Goal: Task Accomplishment & Management: Complete application form

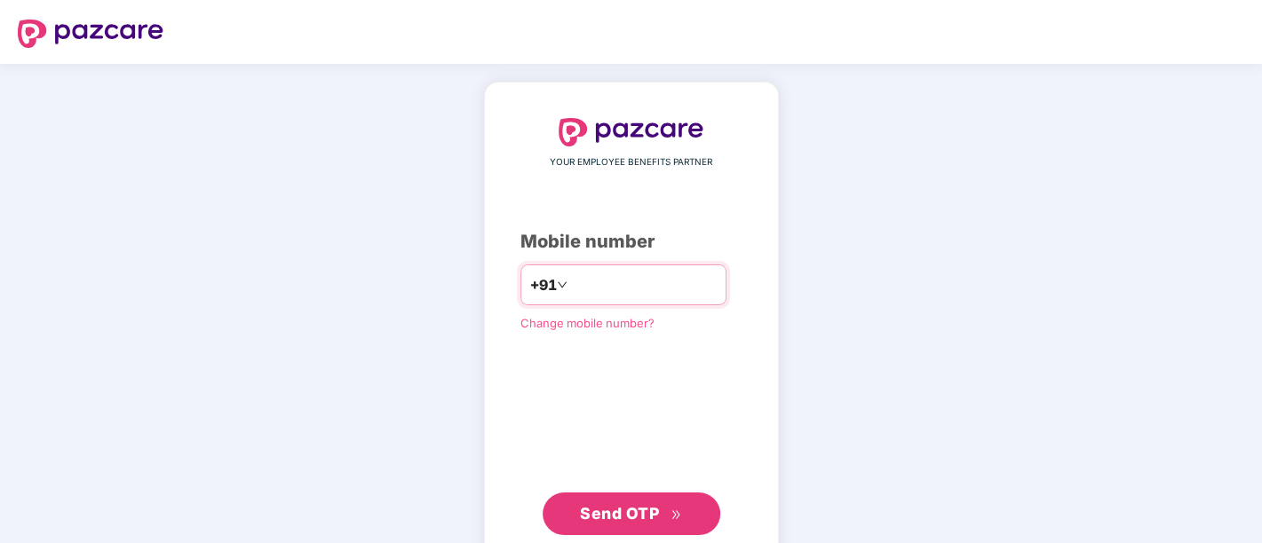
click at [686, 274] on input "number" at bounding box center [644, 285] width 146 height 28
type input "**********"
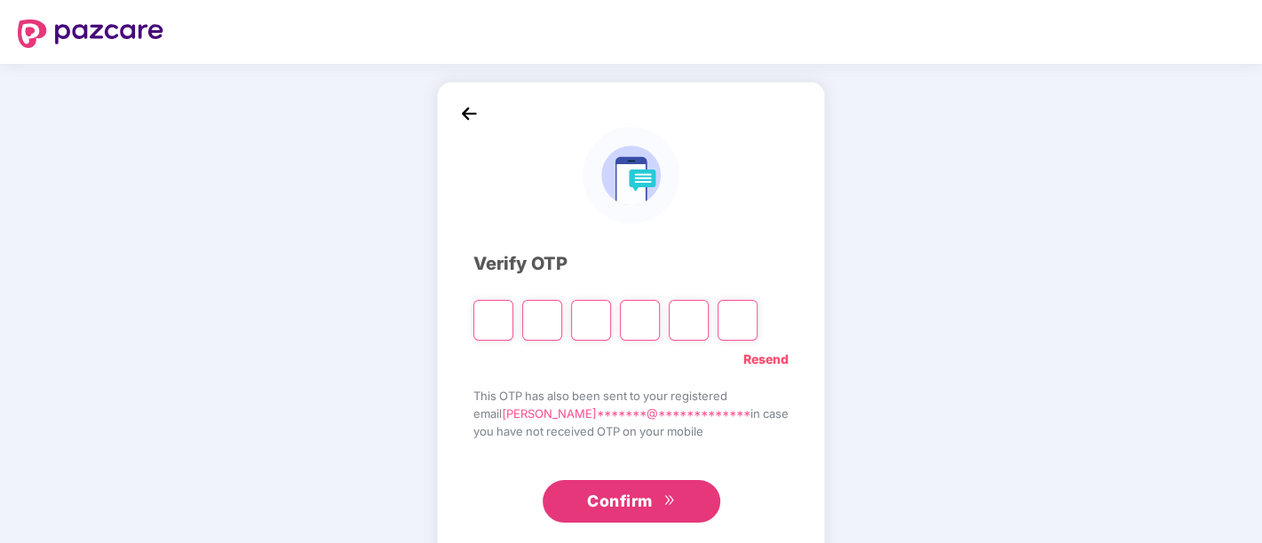
paste input "*"
type input "*"
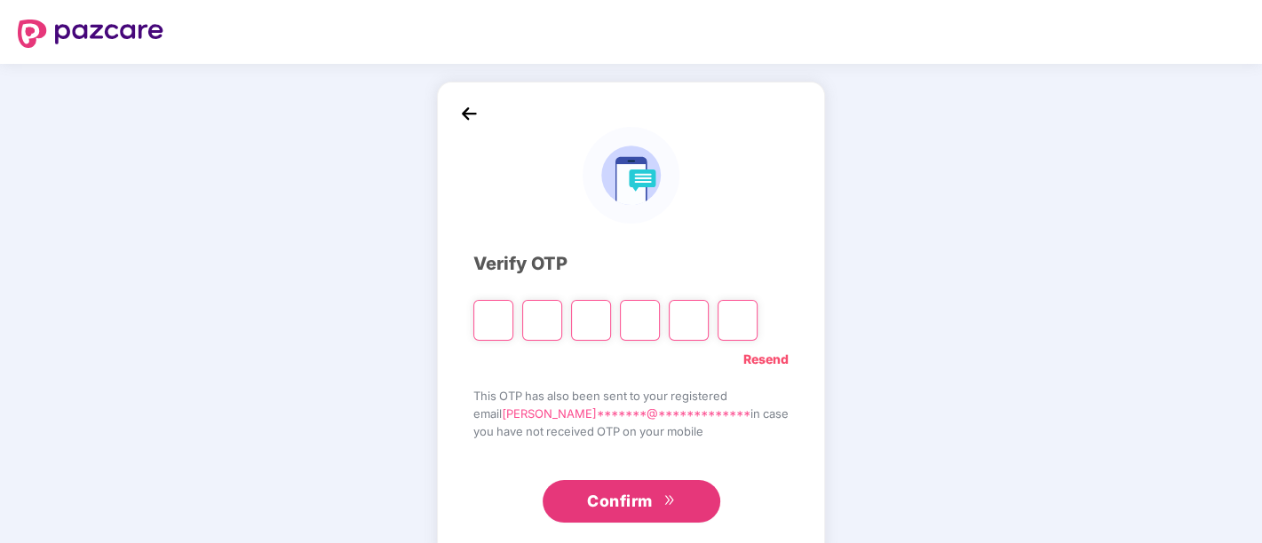
type input "*"
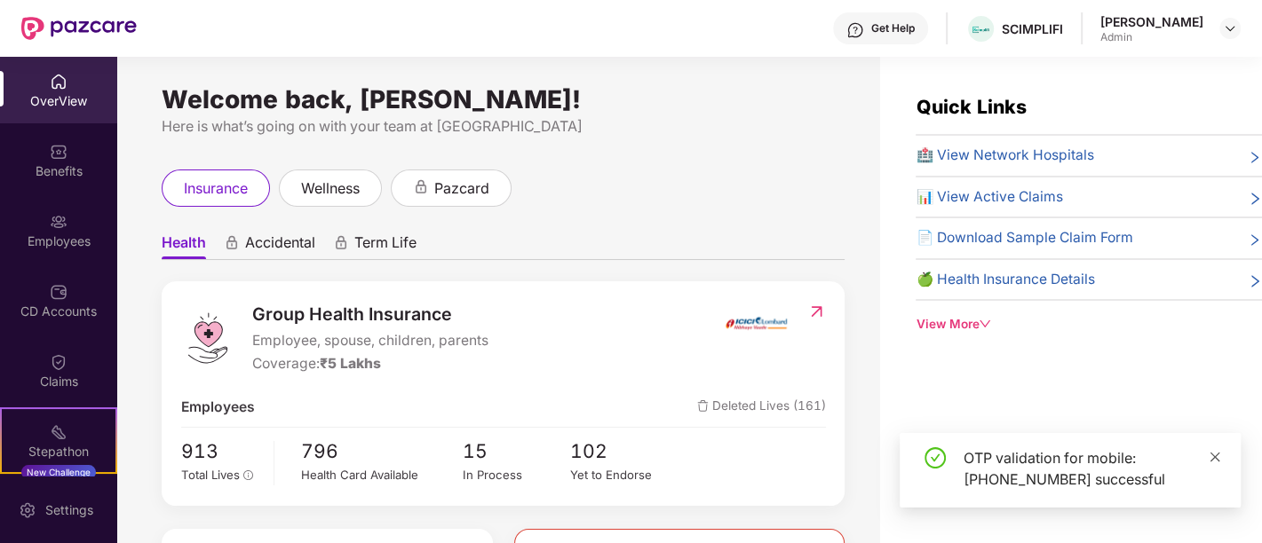
click at [1212, 455] on icon "close" at bounding box center [1215, 457] width 10 height 10
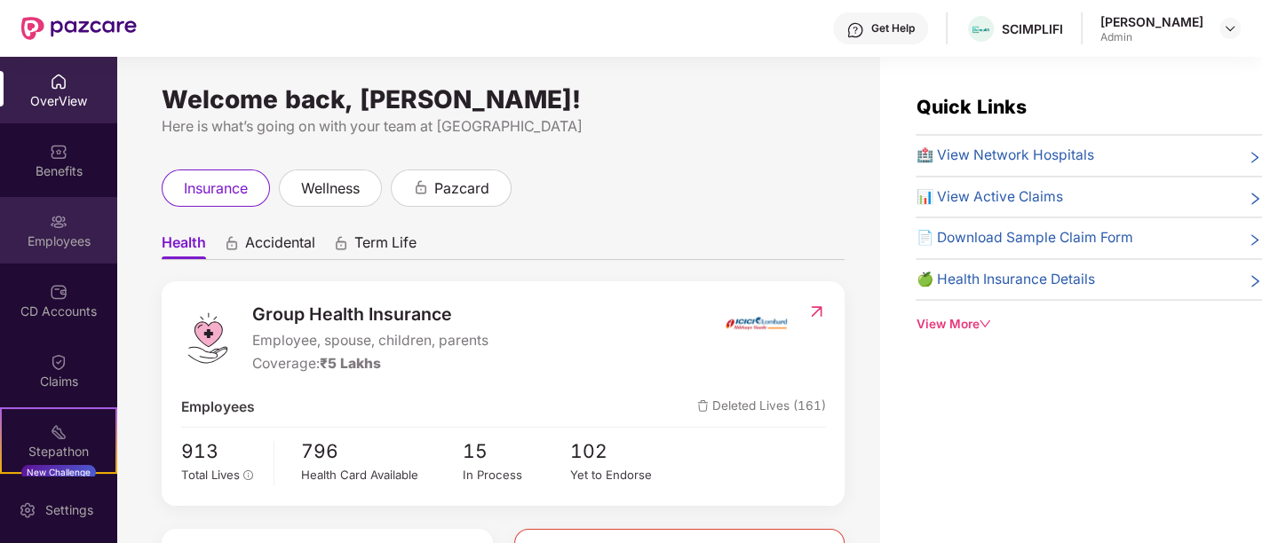
click at [63, 226] on img at bounding box center [59, 222] width 18 height 18
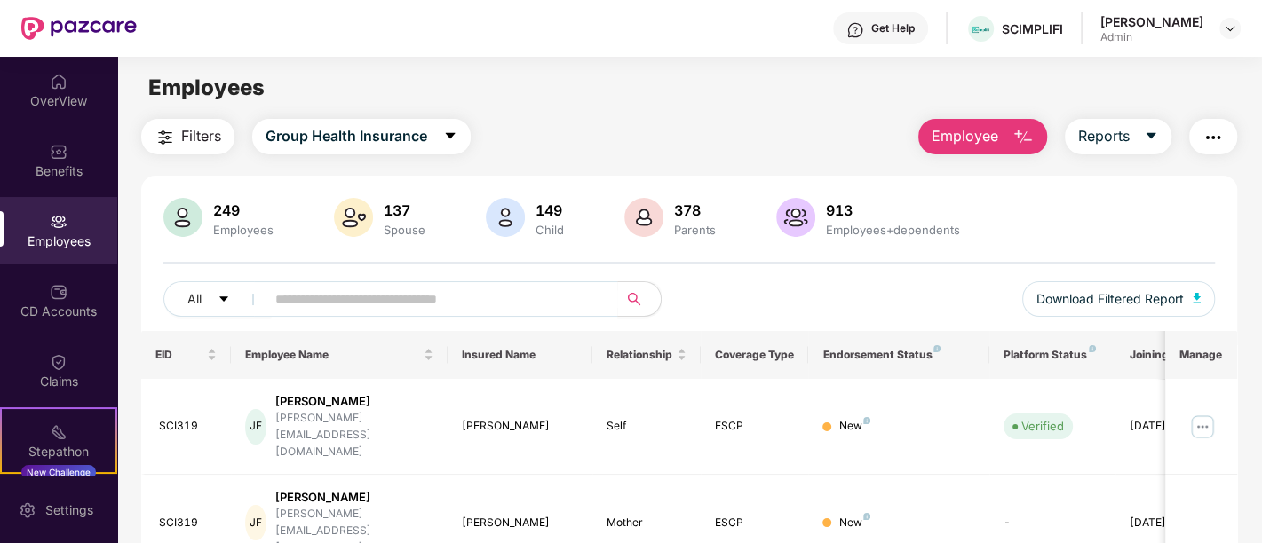
click at [983, 147] on button "Employee" at bounding box center [982, 137] width 129 height 36
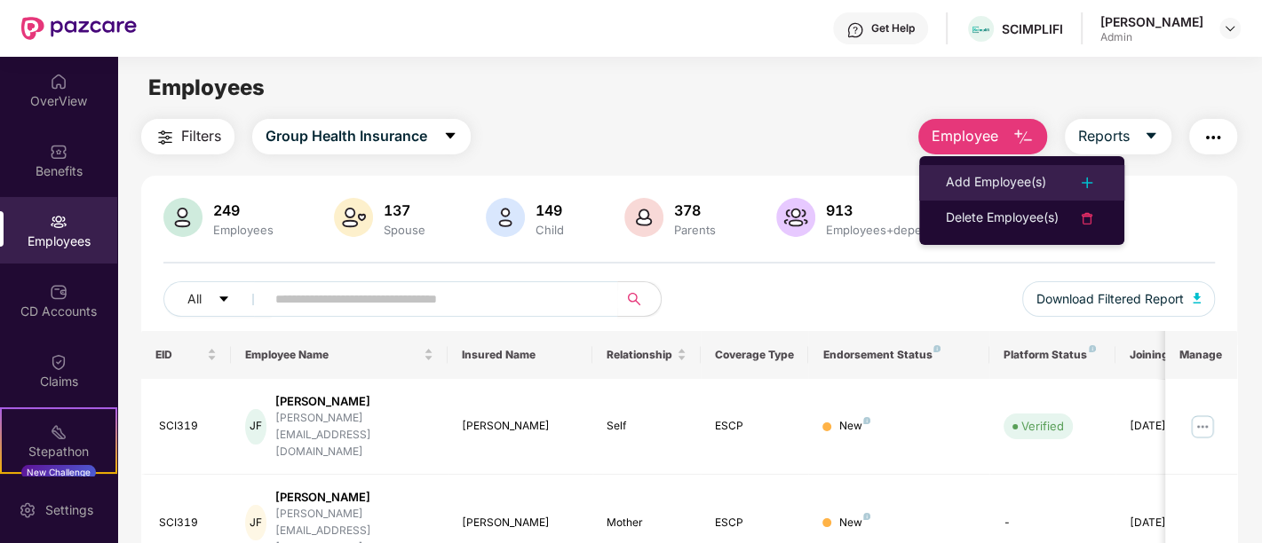
click at [1003, 182] on div "Add Employee(s)" at bounding box center [996, 182] width 100 height 21
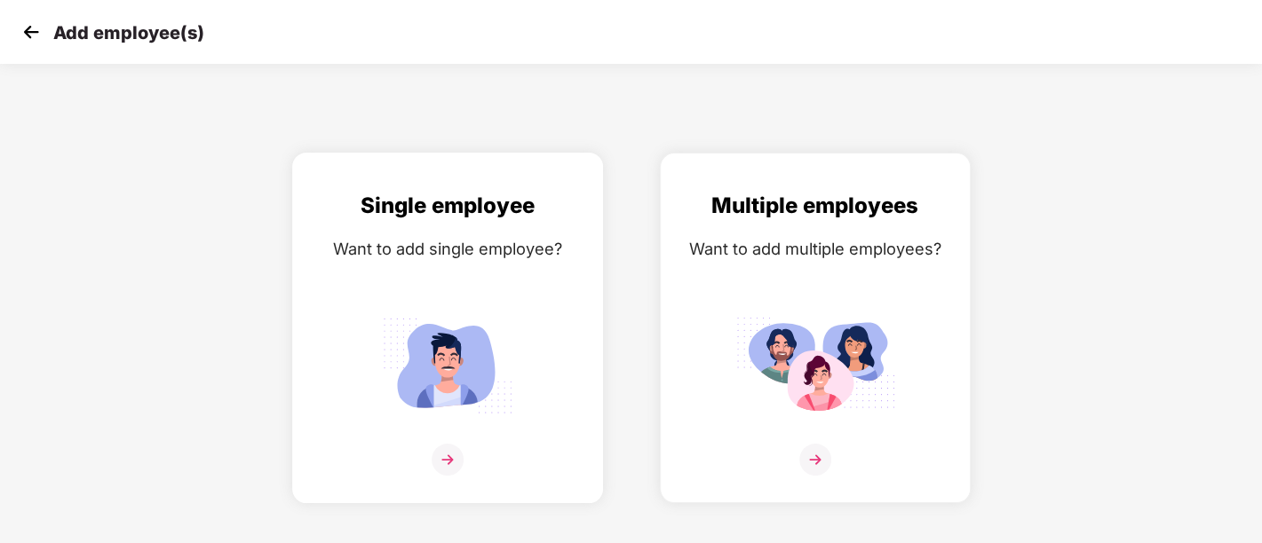
click at [432, 445] on img at bounding box center [448, 460] width 32 height 32
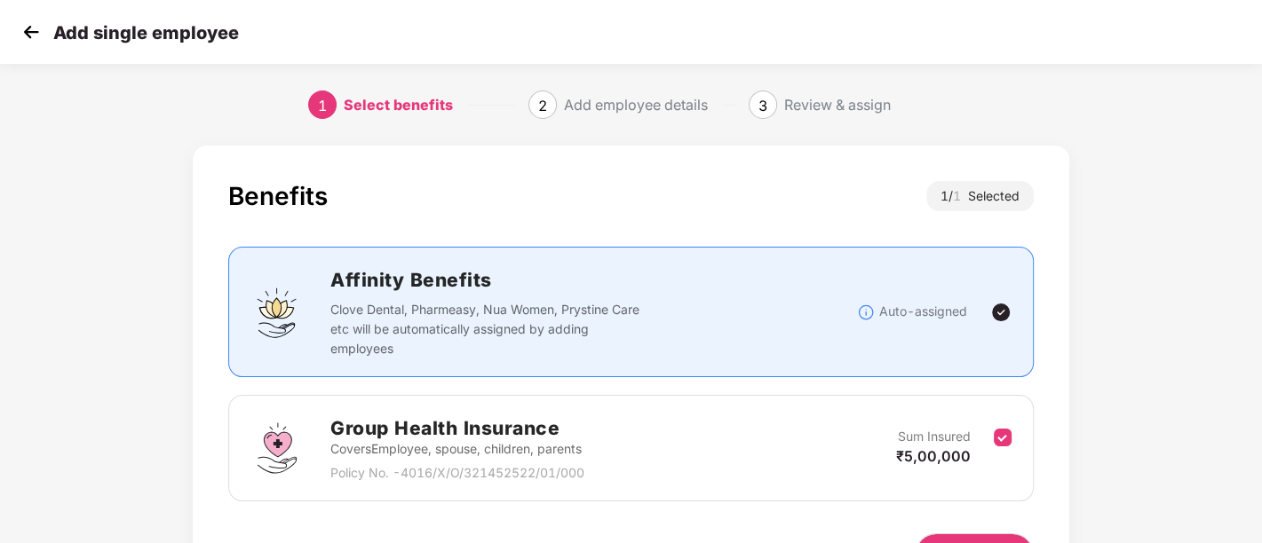
scroll to position [111, 0]
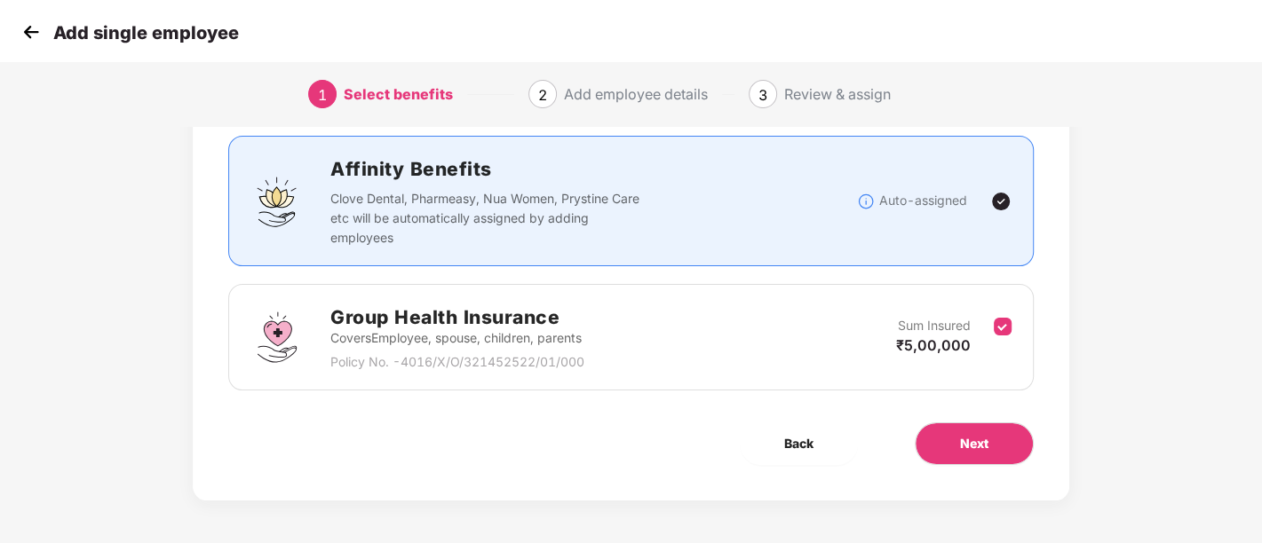
click at [906, 435] on div "Next" at bounding box center [974, 444] width 176 height 43
click at [936, 431] on button "Next" at bounding box center [974, 444] width 119 height 43
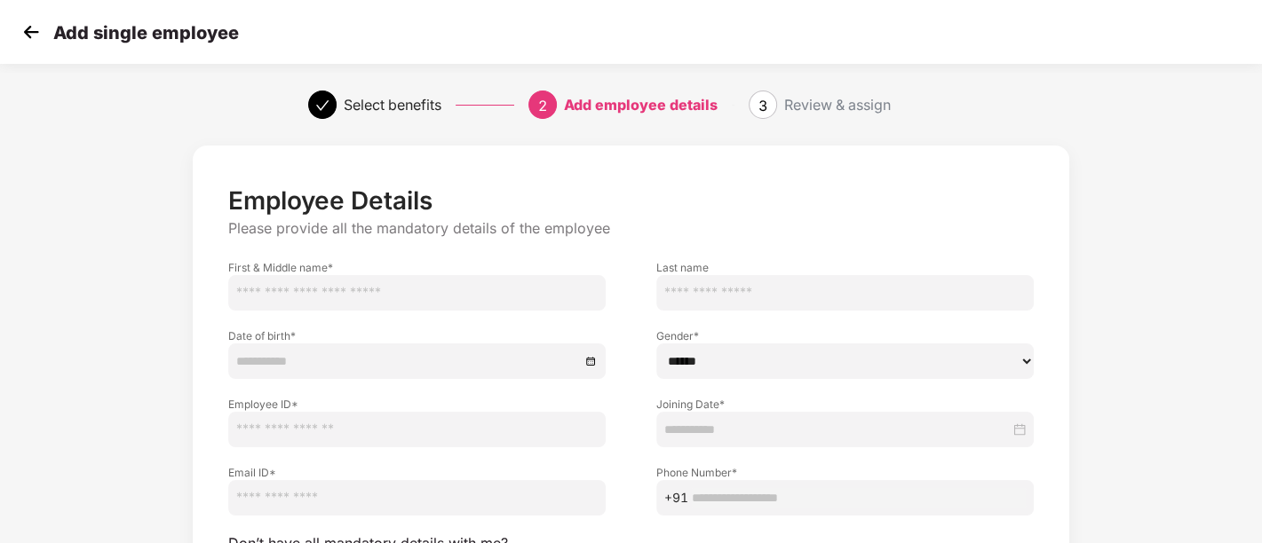
scroll to position [167, 0]
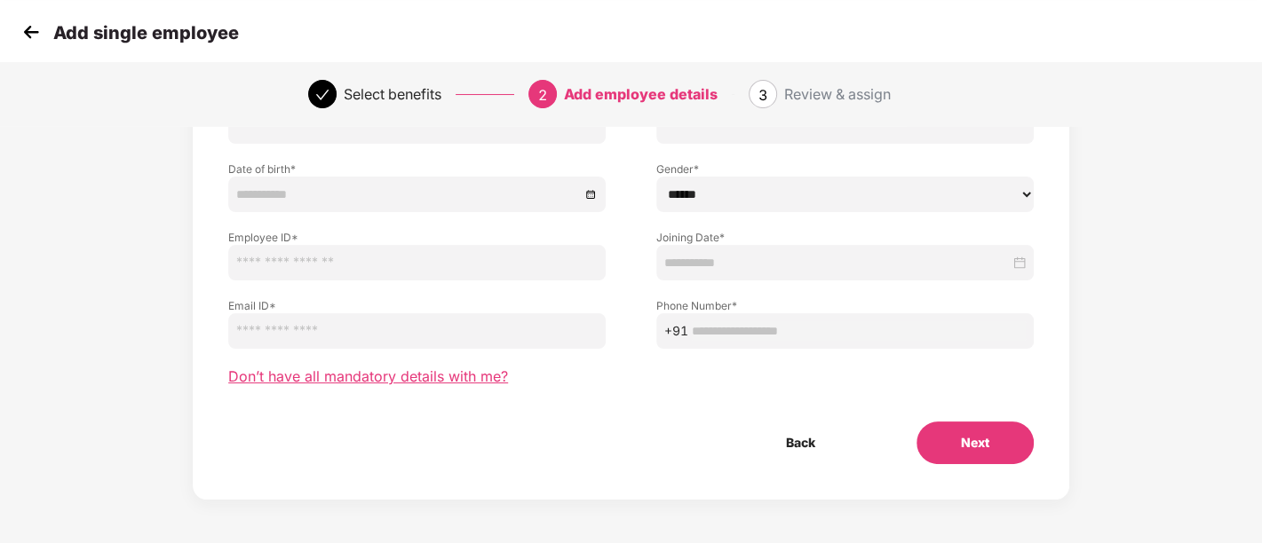
click at [400, 371] on span "Don’t have all mandatory details with me?" at bounding box center [368, 377] width 280 height 19
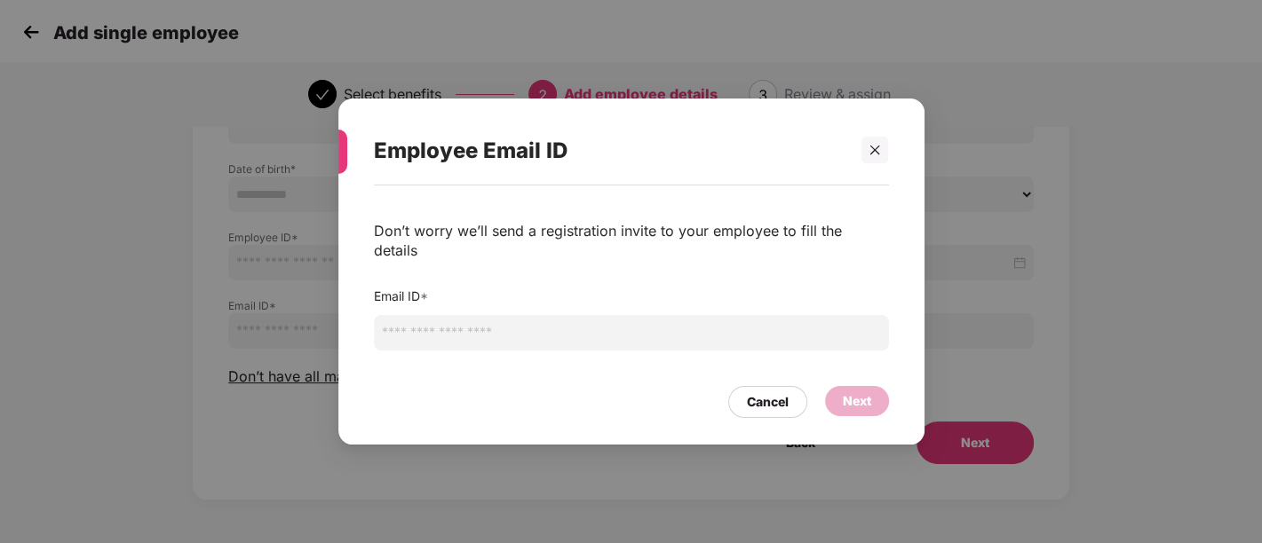
click at [456, 323] on input "email" at bounding box center [631, 333] width 515 height 36
paste input "**********"
type input "**********"
click at [873, 389] on div "Next" at bounding box center [857, 401] width 64 height 30
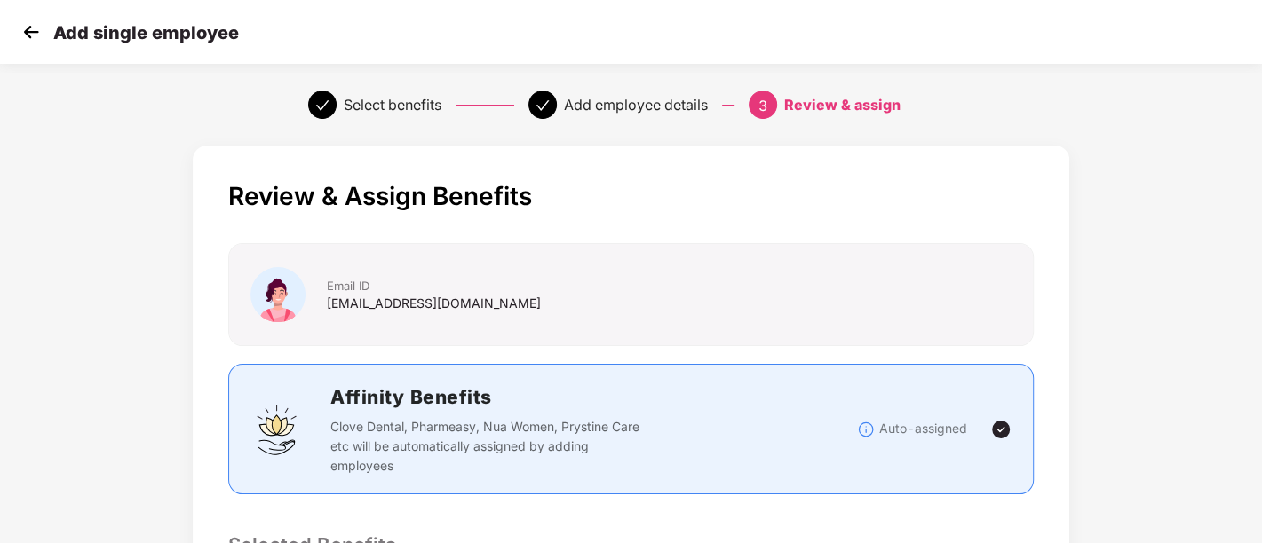
scroll to position [465, 0]
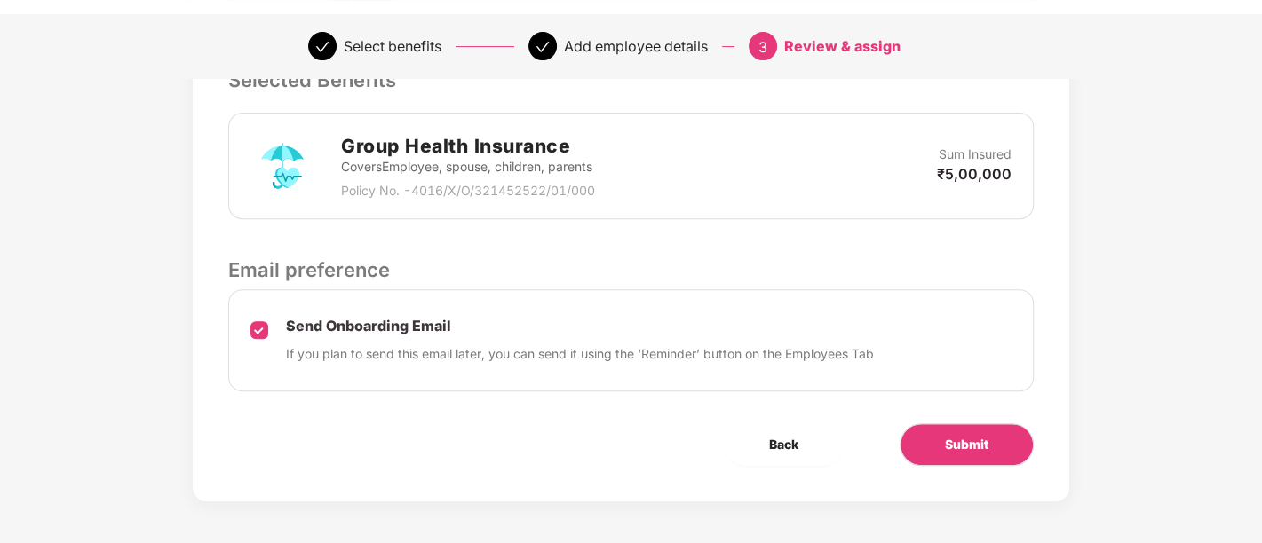
click at [989, 468] on div "Review & Assign Benefits Email ID [EMAIL_ADDRESS][DOMAIN_NAME] Affinity Benefit…" at bounding box center [631, 90] width 876 height 821
click at [984, 435] on span "Submit" at bounding box center [967, 445] width 44 height 20
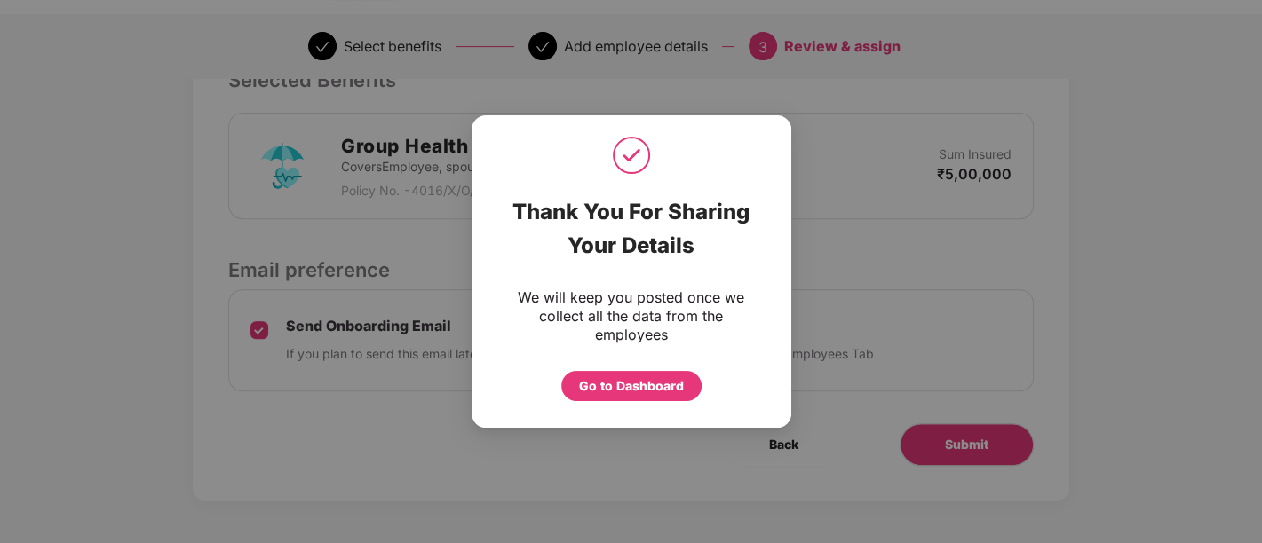
click at [626, 365] on div "Go to Dashboard" at bounding box center [631, 381] width 249 height 39
click at [621, 379] on div "Go to Dashboard" at bounding box center [631, 387] width 105 height 20
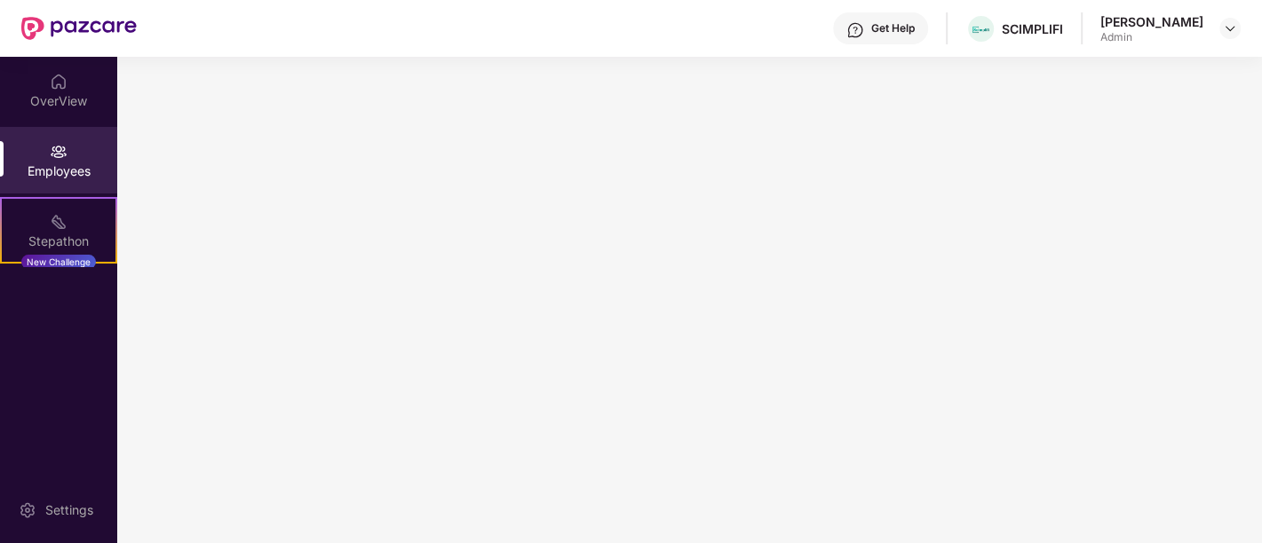
scroll to position [0, 0]
